Goal: Task Accomplishment & Management: Use online tool/utility

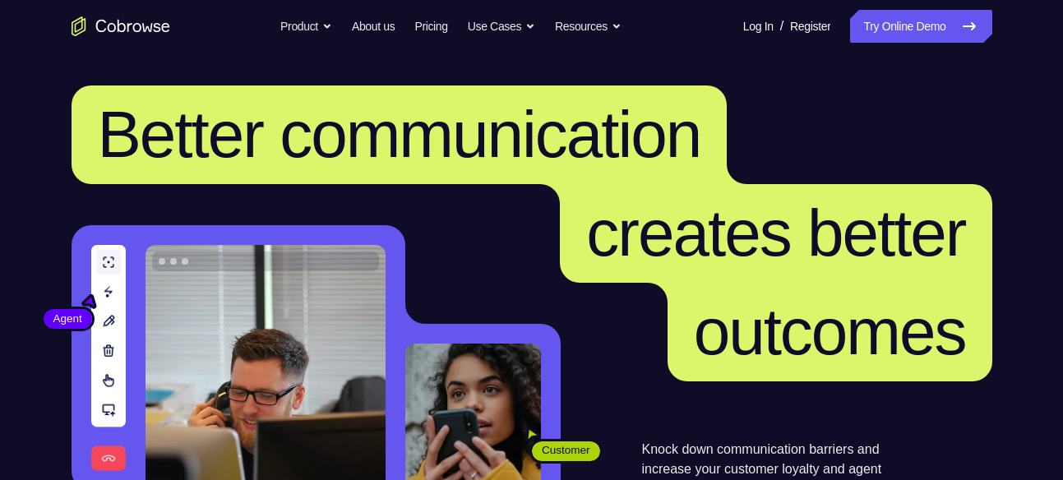
click at [927, 31] on link "Try Online Demo" at bounding box center [920, 26] width 141 height 33
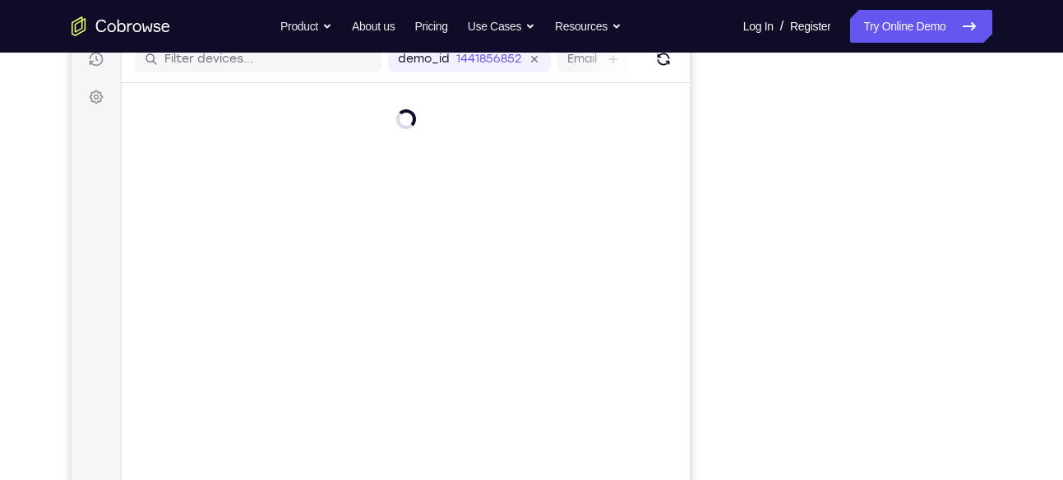
scroll to position [221, 0]
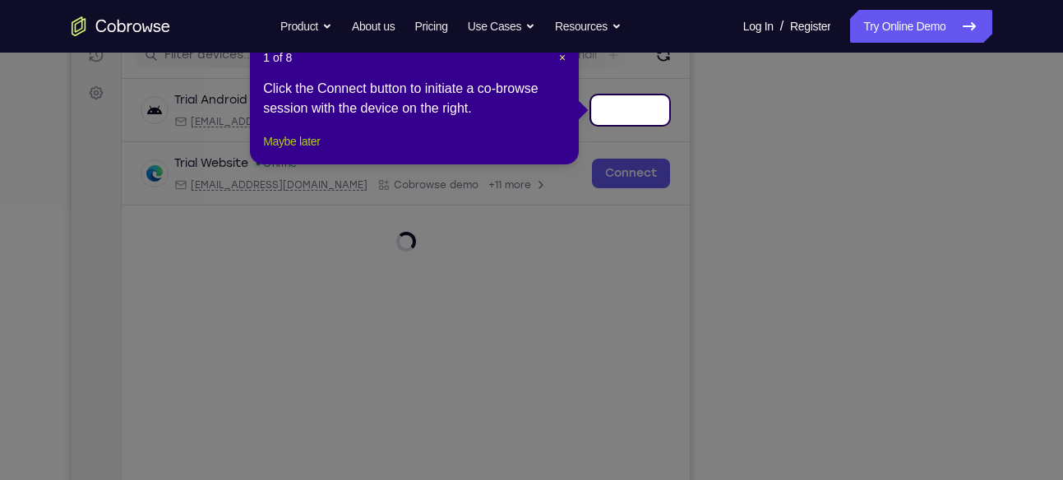
drag, startPoint x: 984, startPoint y: 317, endPoint x: 316, endPoint y: 155, distance: 687.7
click at [316, 151] on button "Maybe later" at bounding box center [291, 142] width 57 height 20
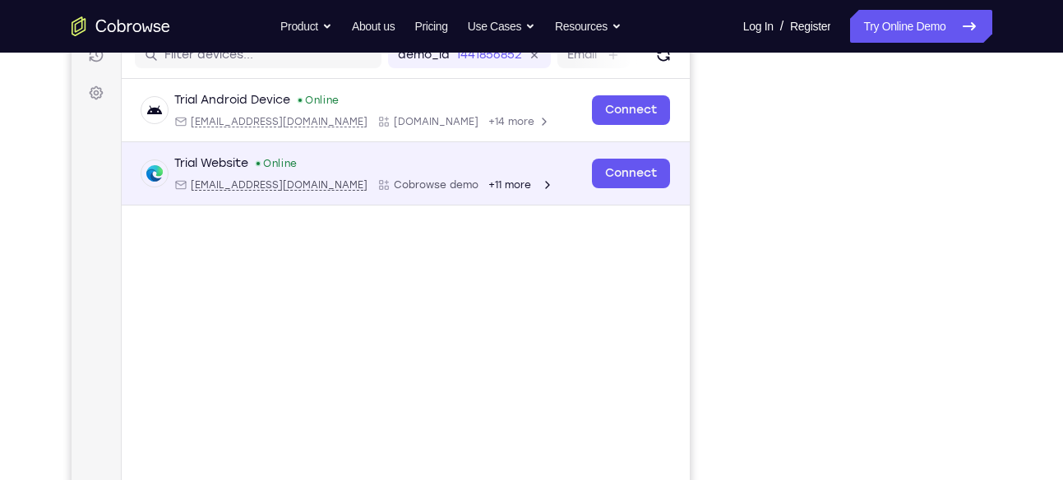
click at [315, 155] on div "Trial Website Online" at bounding box center [363, 163] width 380 height 16
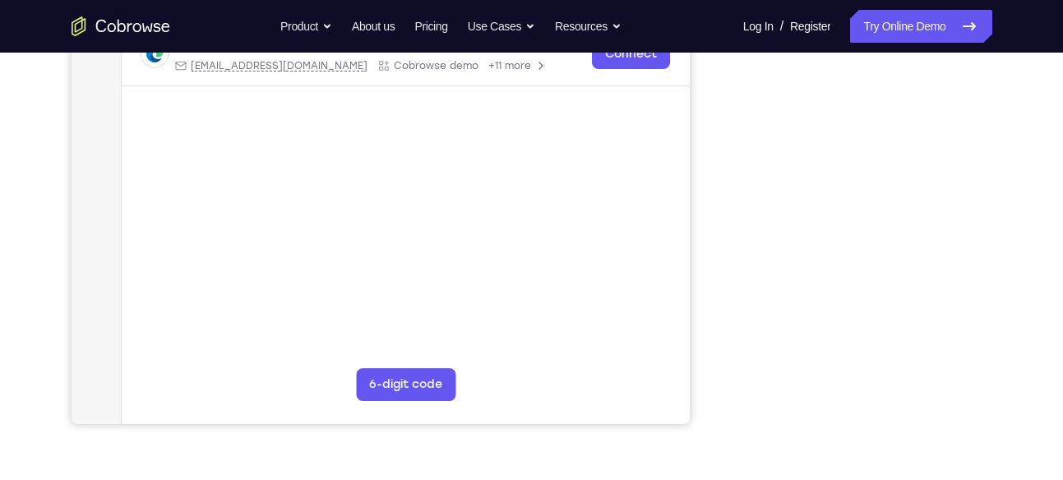
scroll to position [342, 0]
